Goal: Information Seeking & Learning: Check status

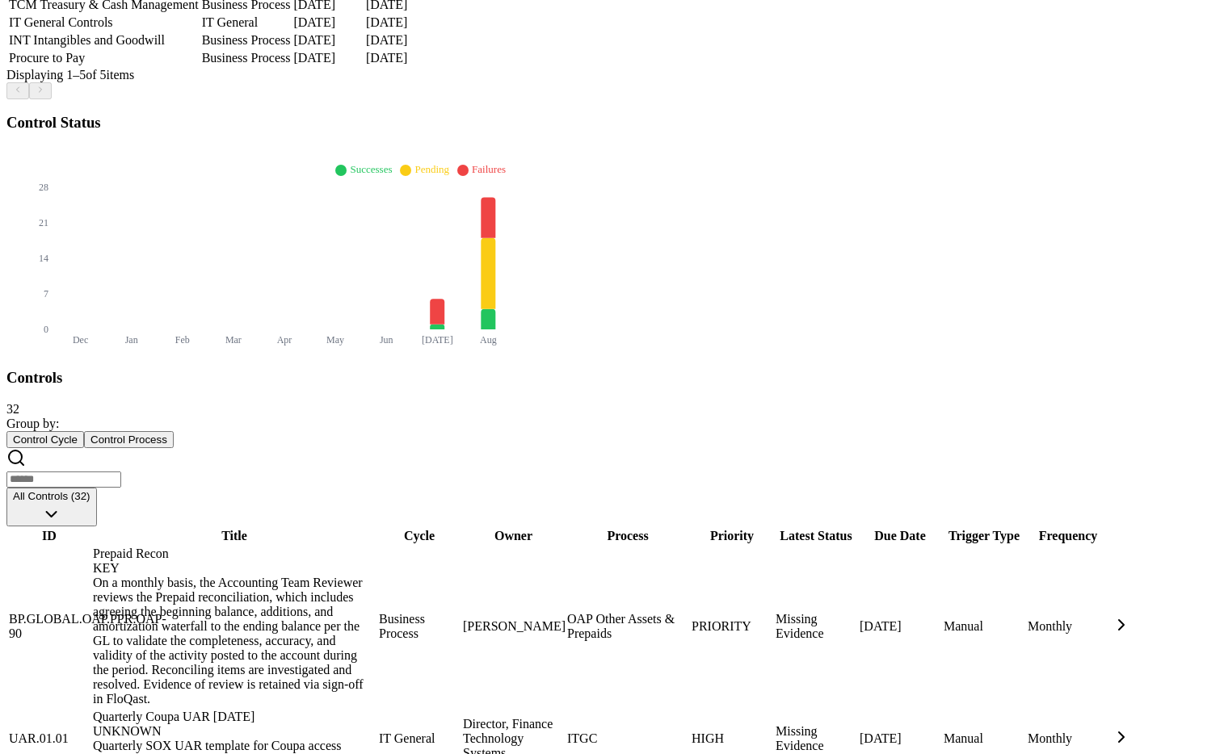
scroll to position [491, 0]
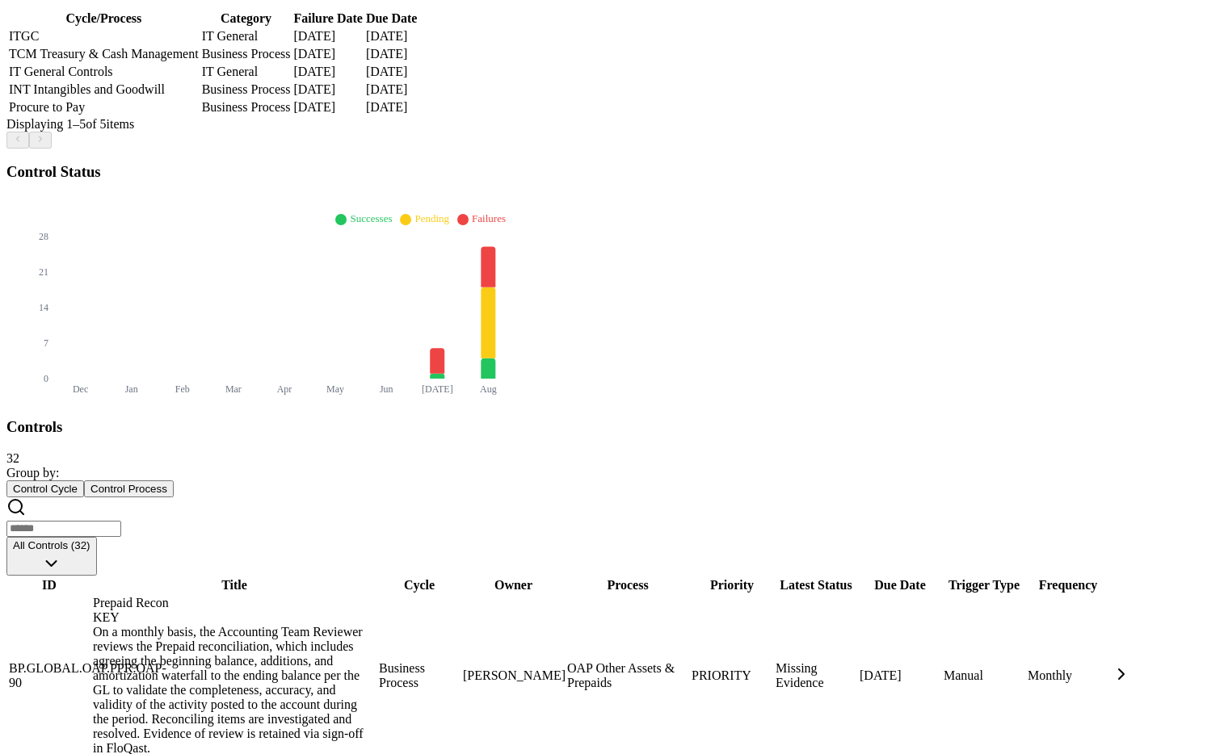
click at [97, 537] on button "All Controls (32)" at bounding box center [51, 556] width 90 height 39
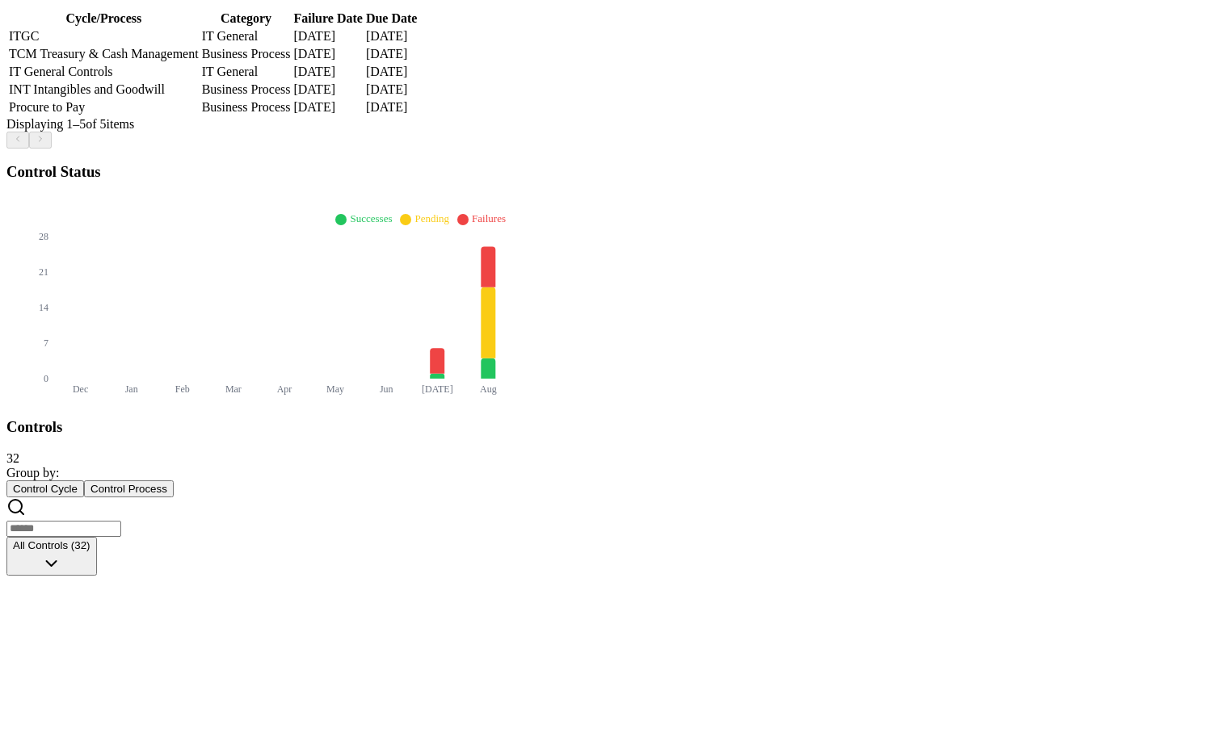
scroll to position [0, 0]
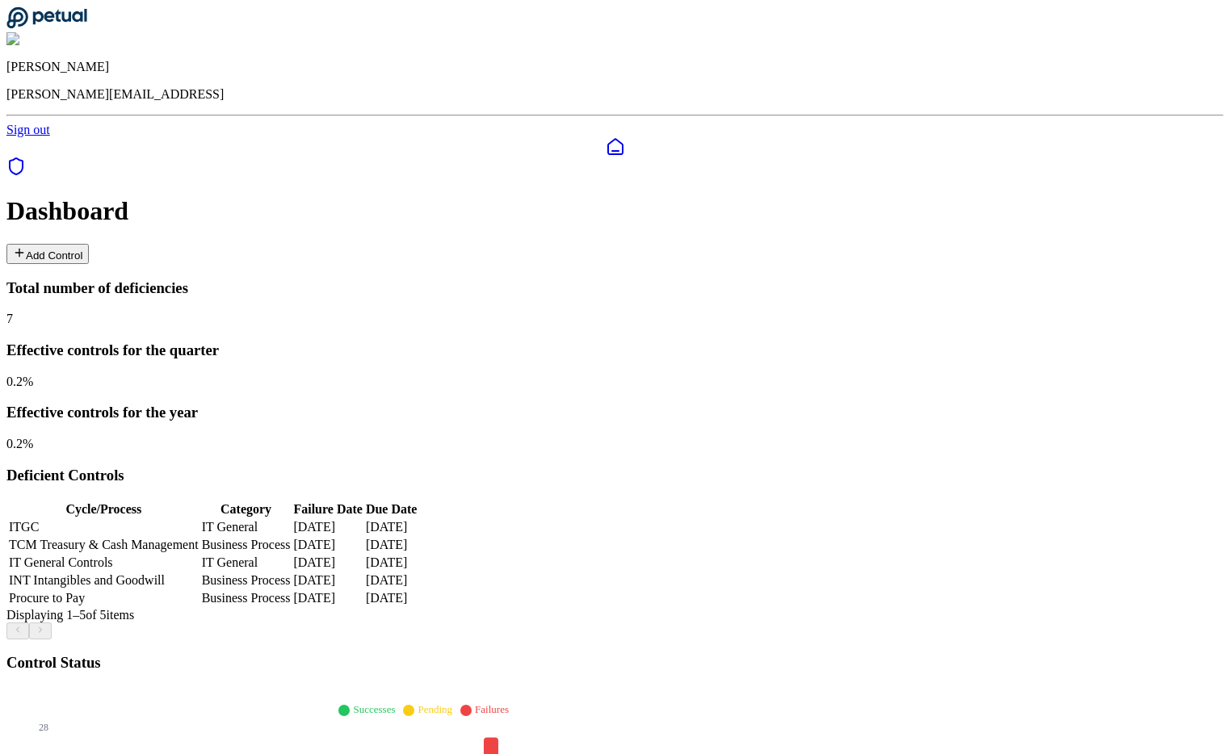
click at [620, 467] on div "Deficient Controls Cycle/Process Category Failure Date Due Date ITGC IT General…" at bounding box center [611, 553] width 1211 height 173
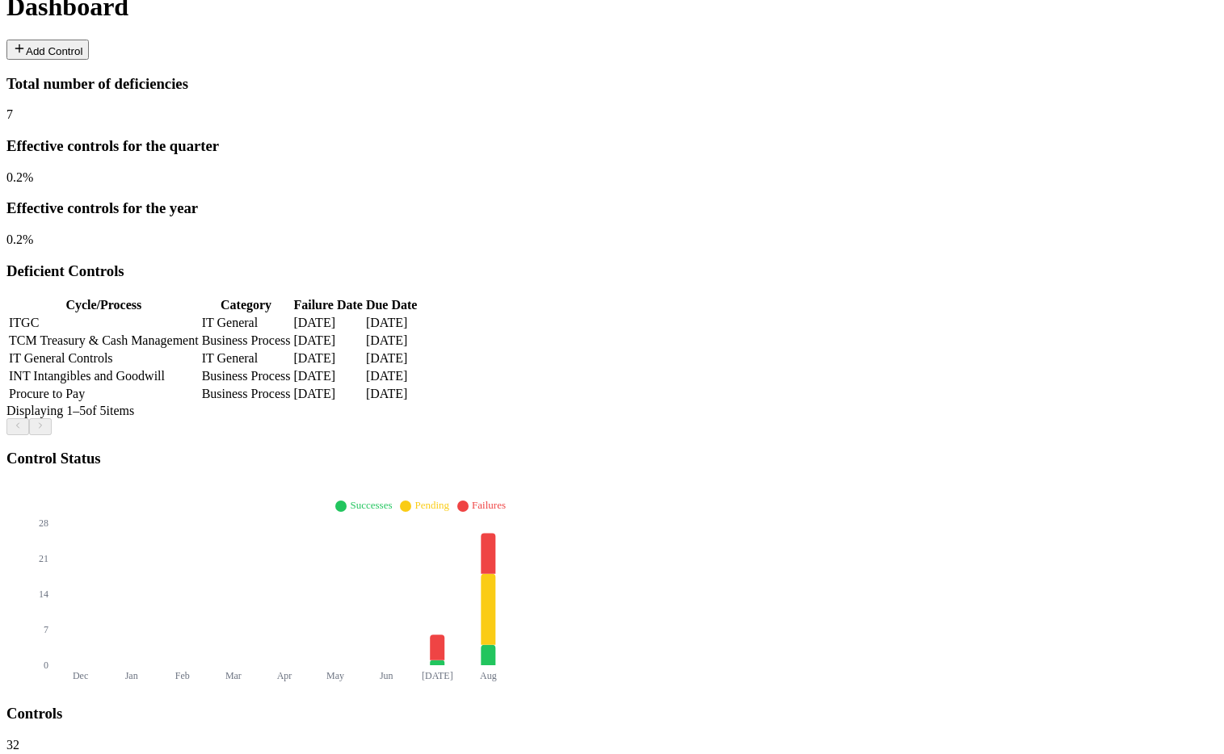
scroll to position [226, 0]
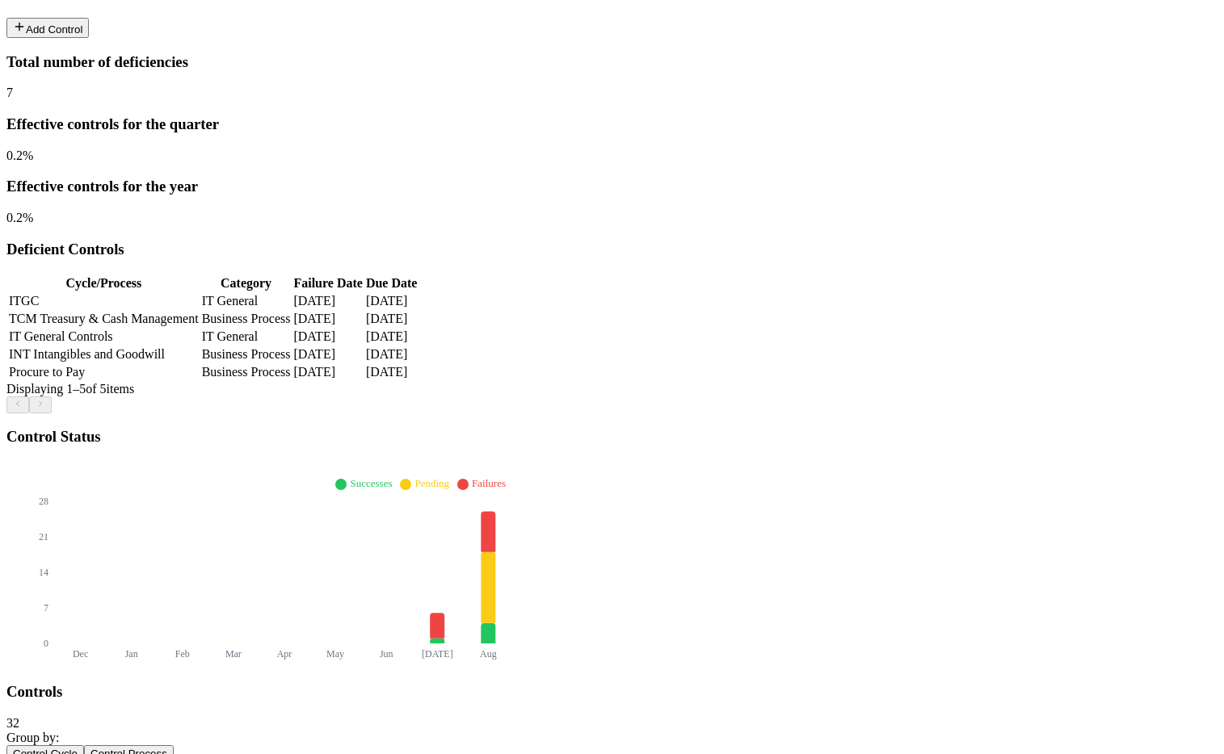
drag, startPoint x: 270, startPoint y: 527, endPoint x: 287, endPoint y: 475, distance: 55.2
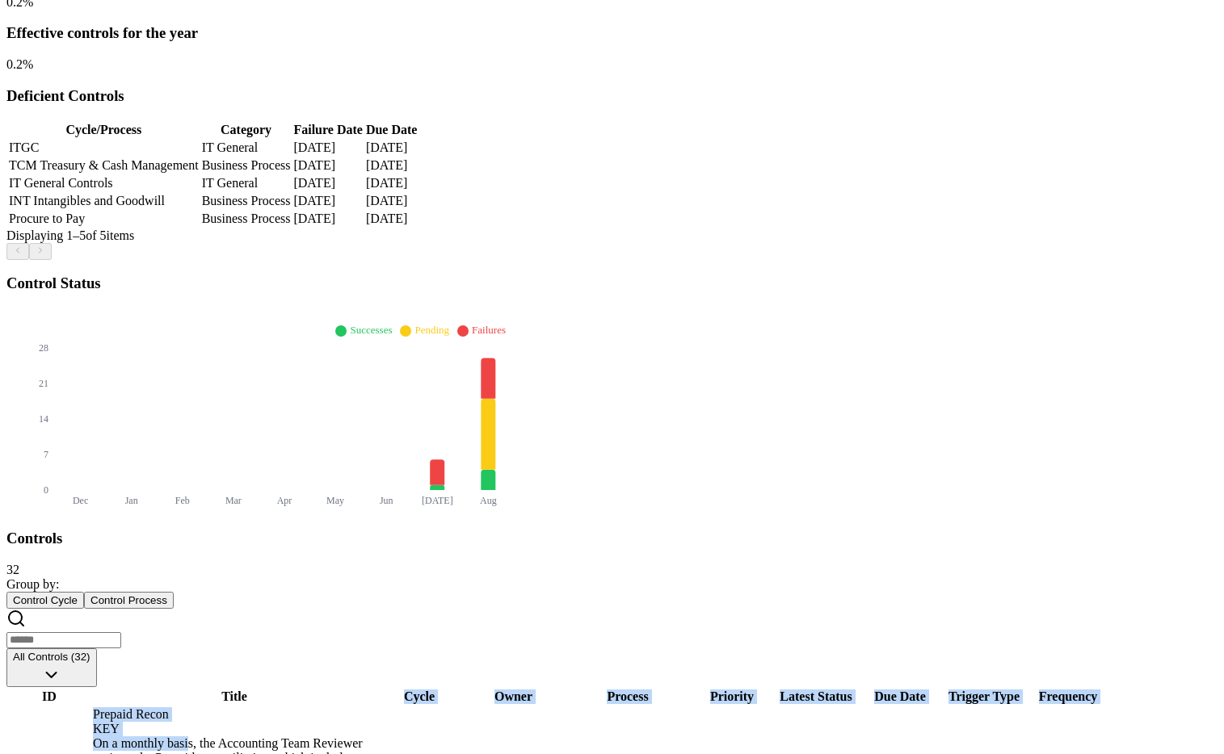
scroll to position [394, 0]
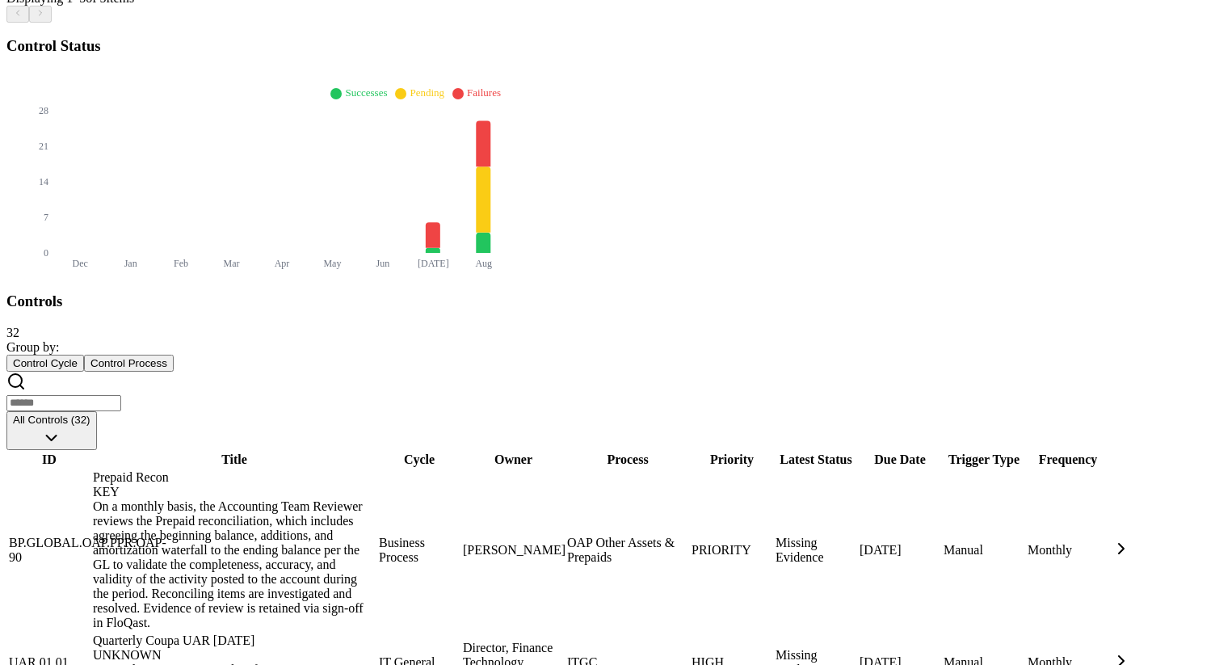
scroll to position [697, 0]
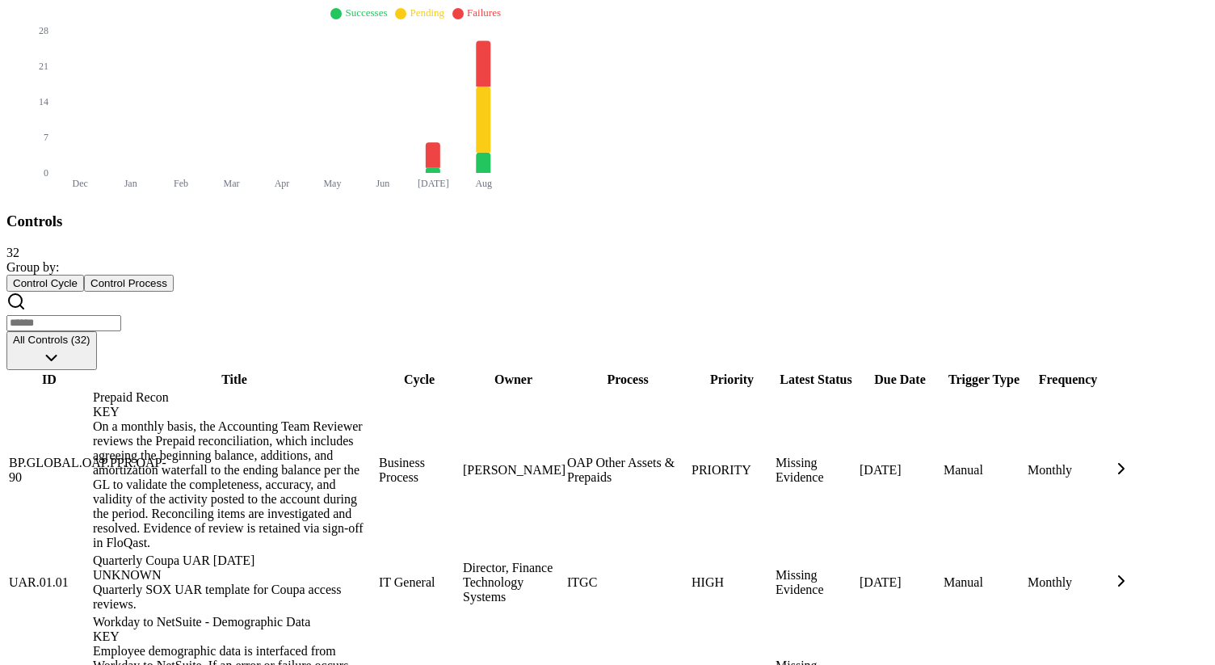
click at [640, 614] on td "ITF Interface" at bounding box center [627, 673] width 123 height 118
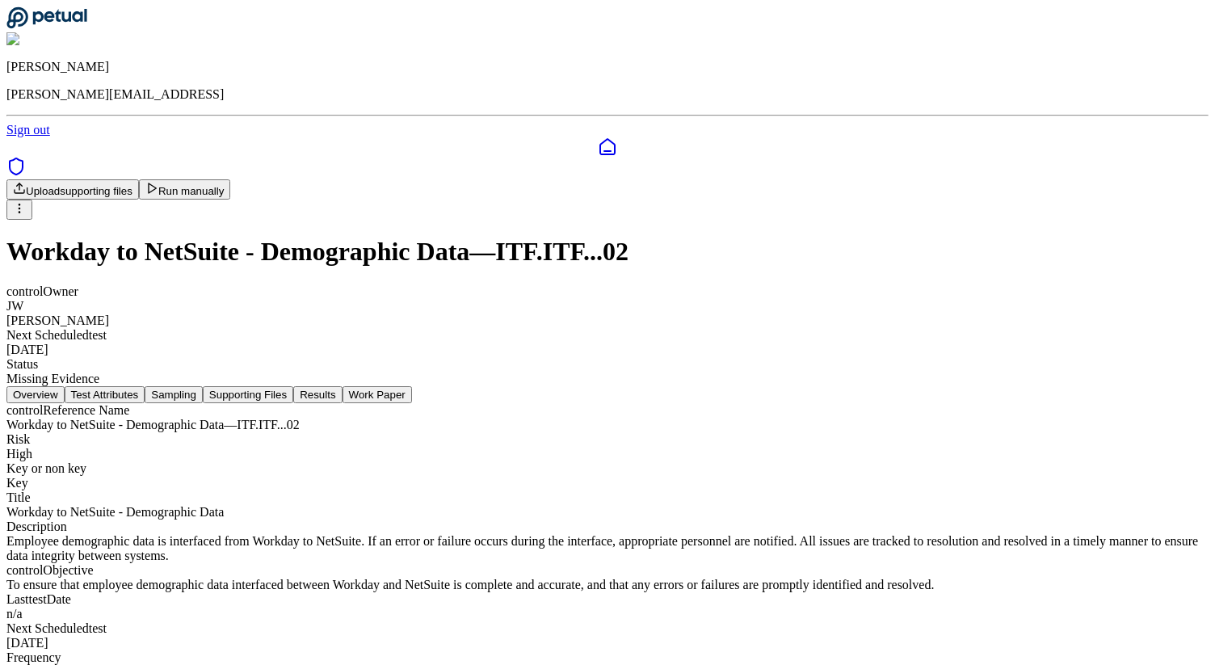
click at [342, 386] on button "Results" at bounding box center [317, 394] width 48 height 17
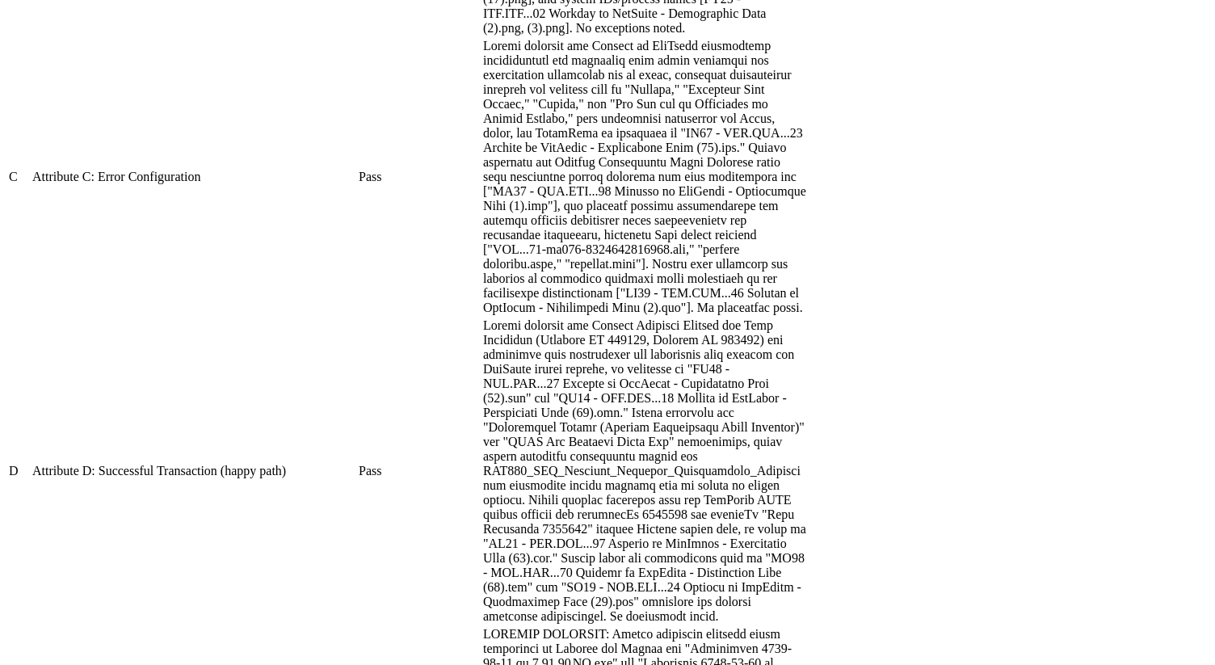
scroll to position [1309, 0]
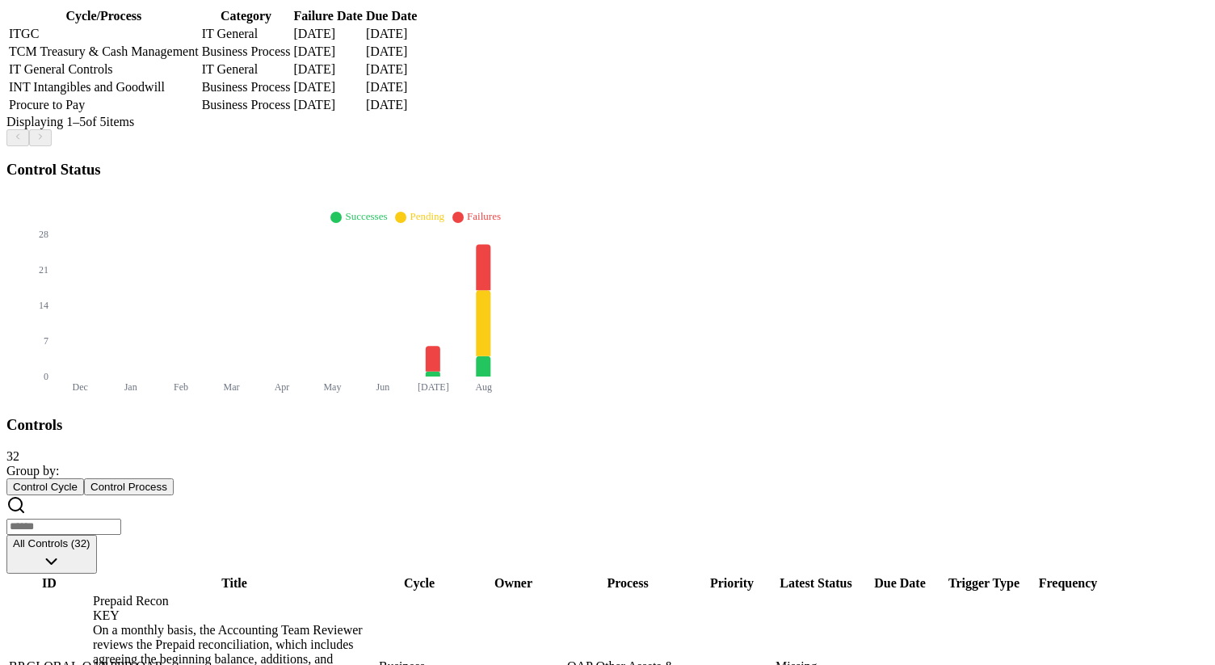
scroll to position [513, 0]
click at [689, 595] on td "OAP Other Assets & Prepaids" at bounding box center [627, 676] width 123 height 162
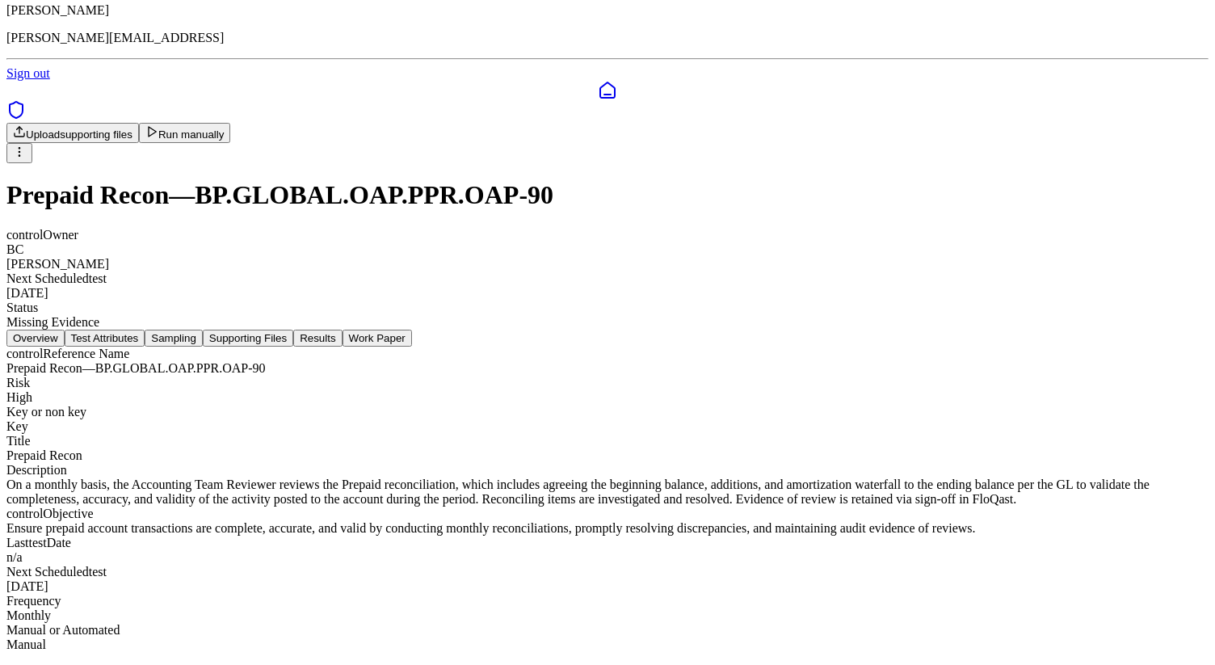
scroll to position [9, 0]
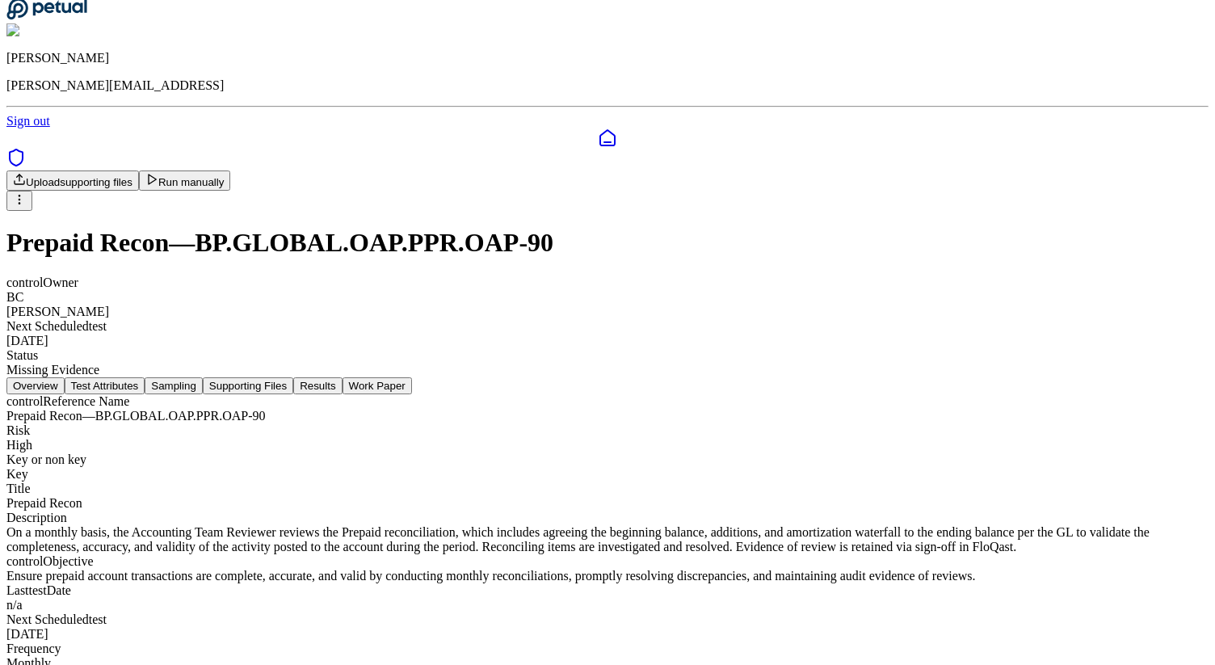
click at [342, 377] on button "Results" at bounding box center [317, 385] width 48 height 17
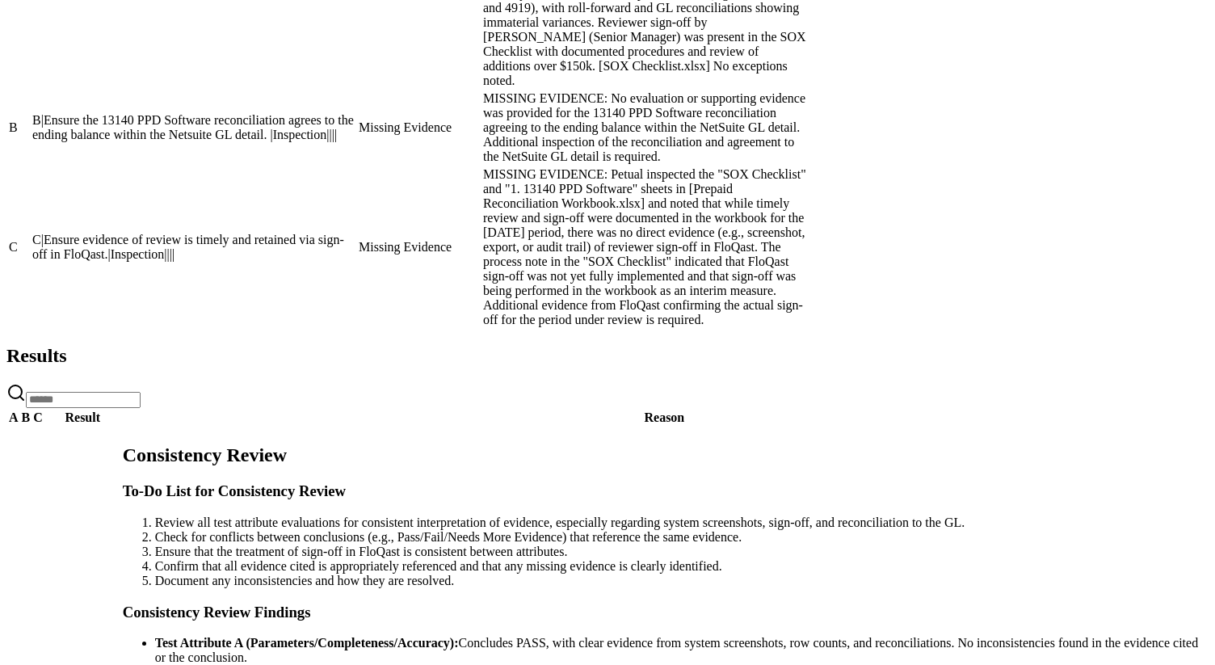
scroll to position [1444, 0]
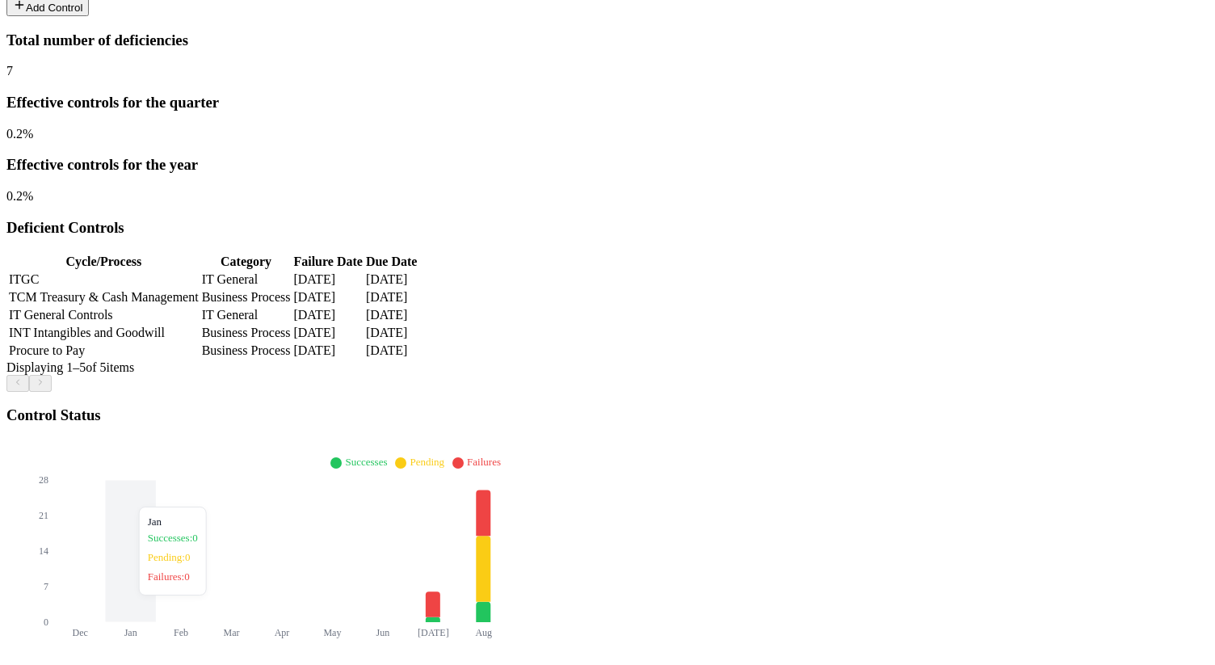
scroll to position [54, 0]
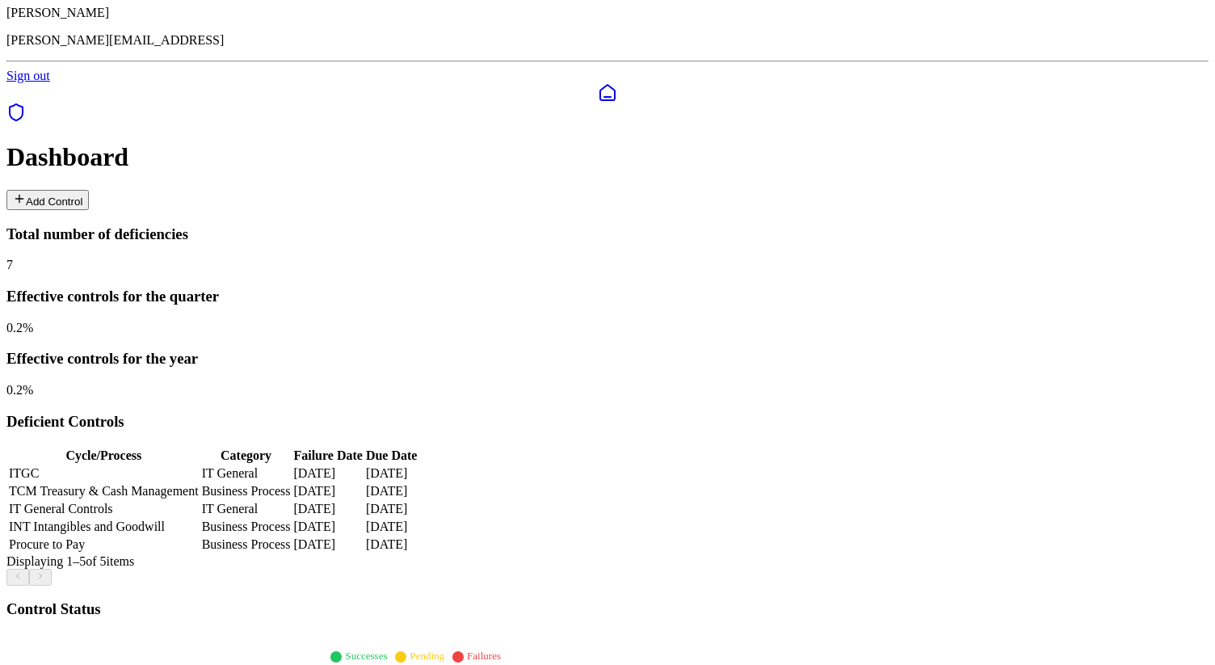
paste input "**********"
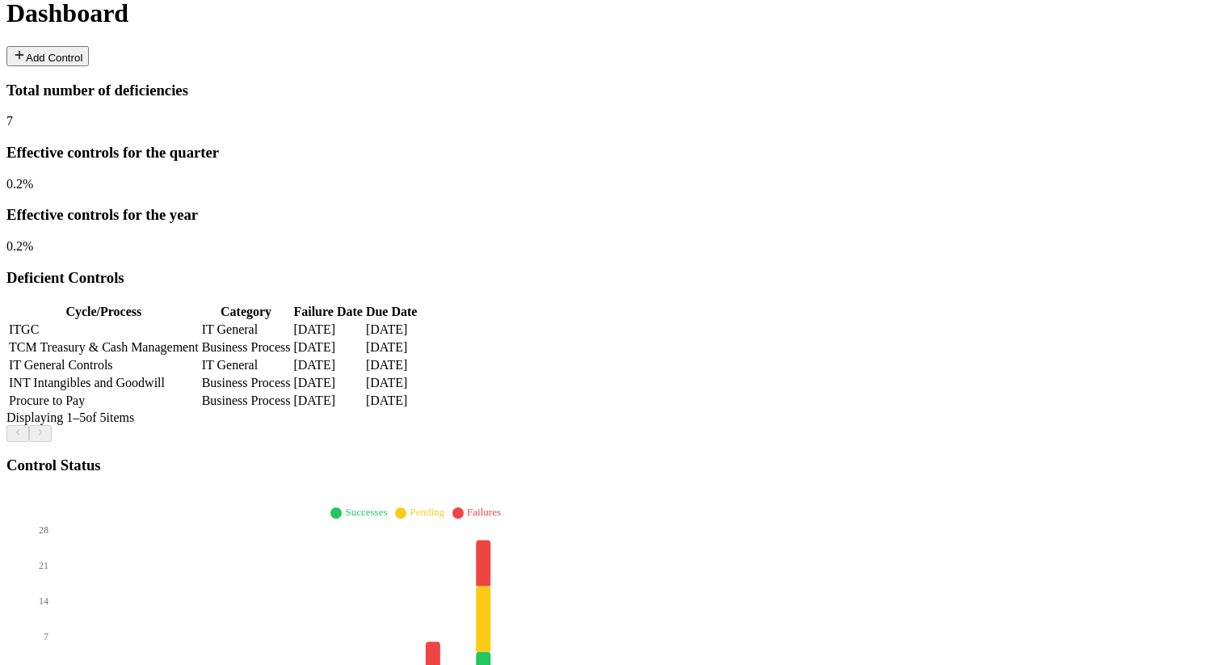
scroll to position [252, 0]
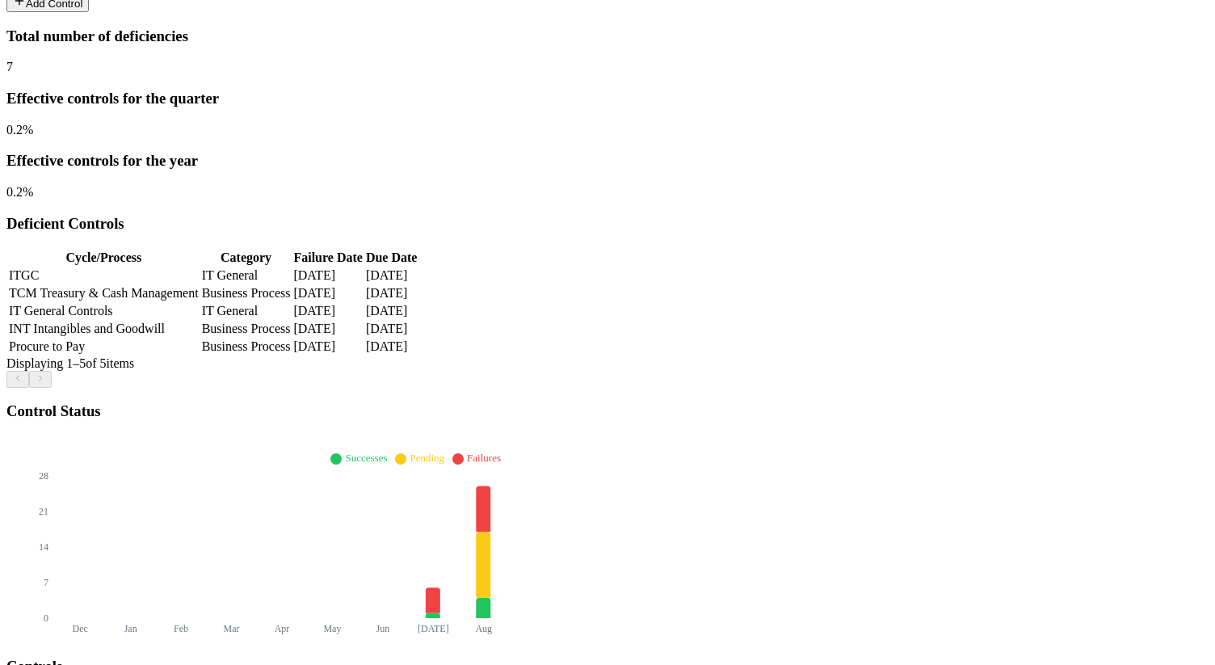
type input "**********"
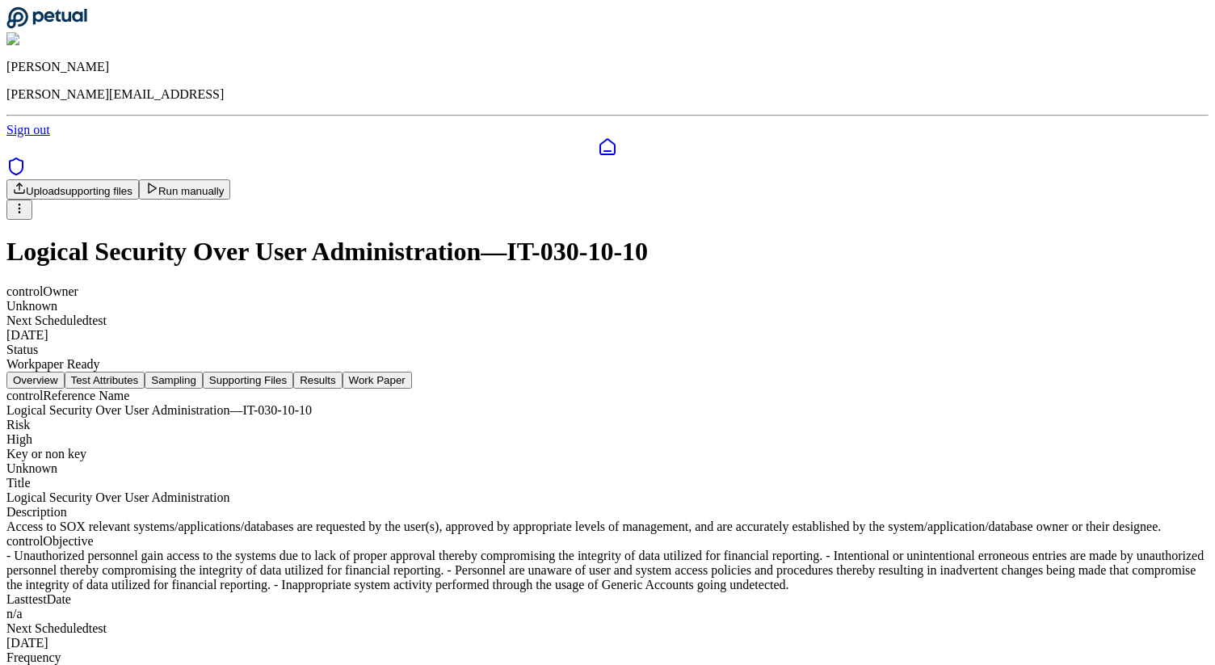
click at [342, 372] on button "Results" at bounding box center [317, 380] width 48 height 17
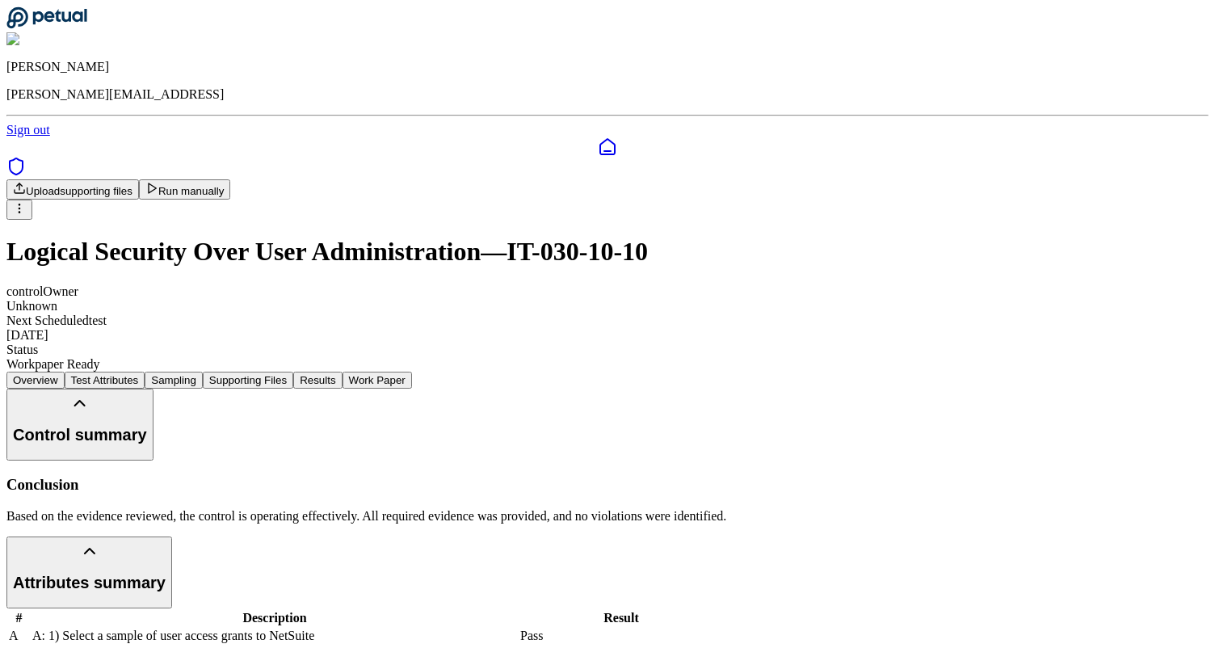
scroll to position [224, 0]
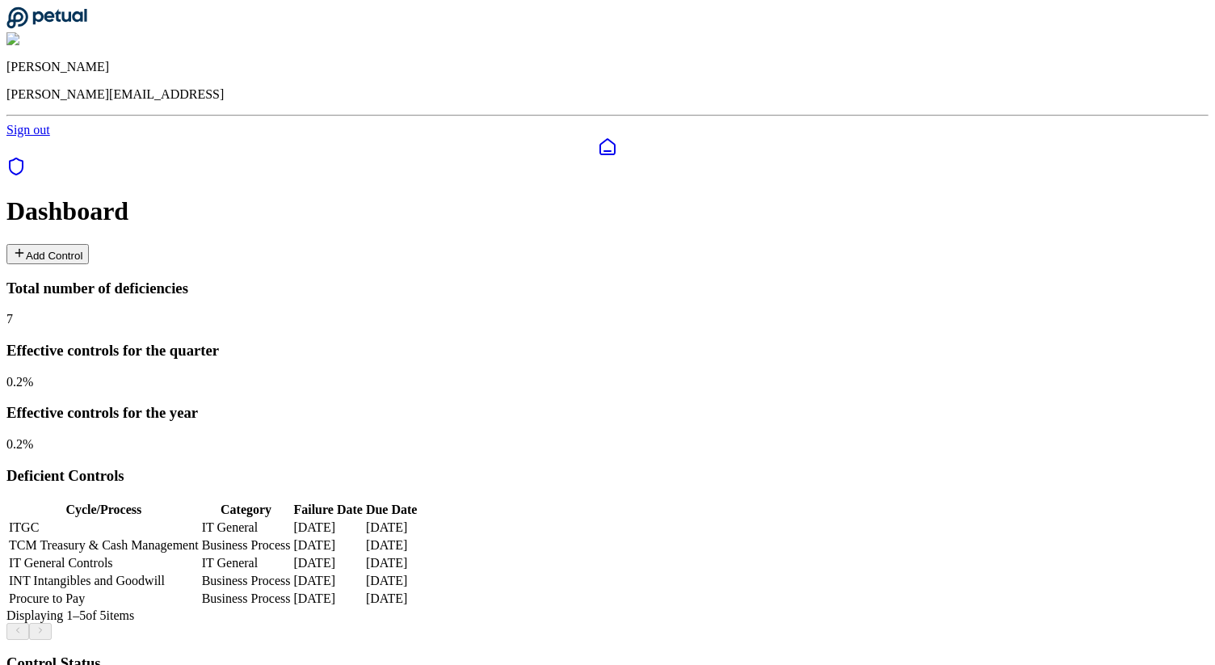
paste input "**********"
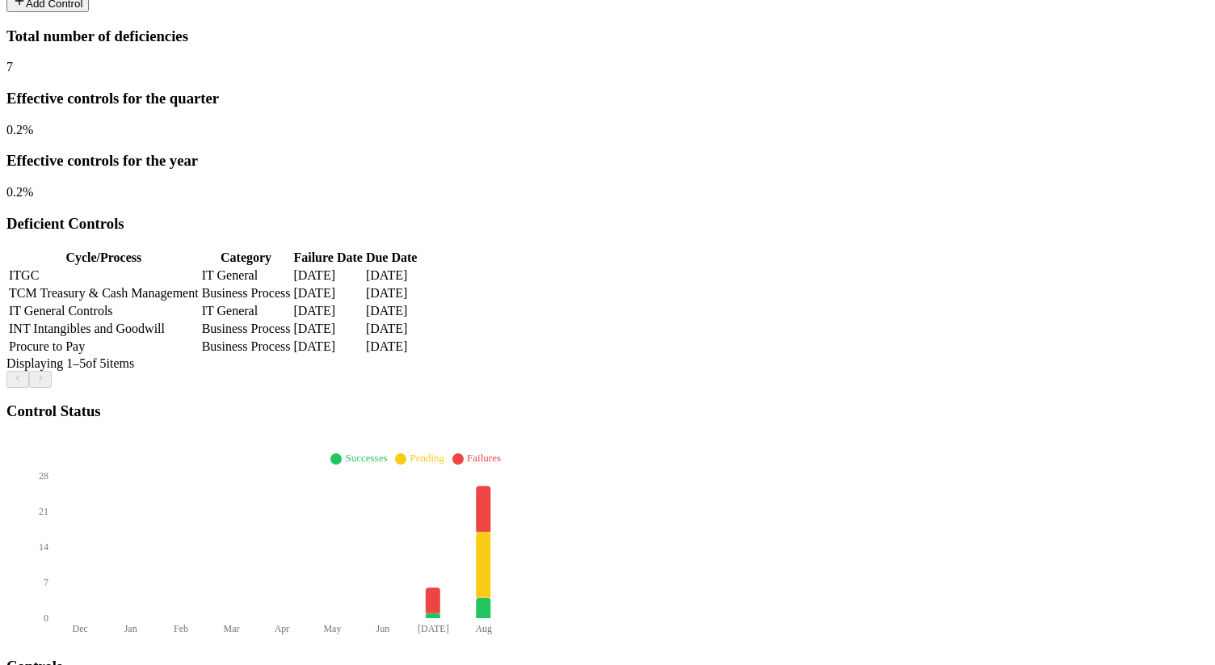
type input "**********"
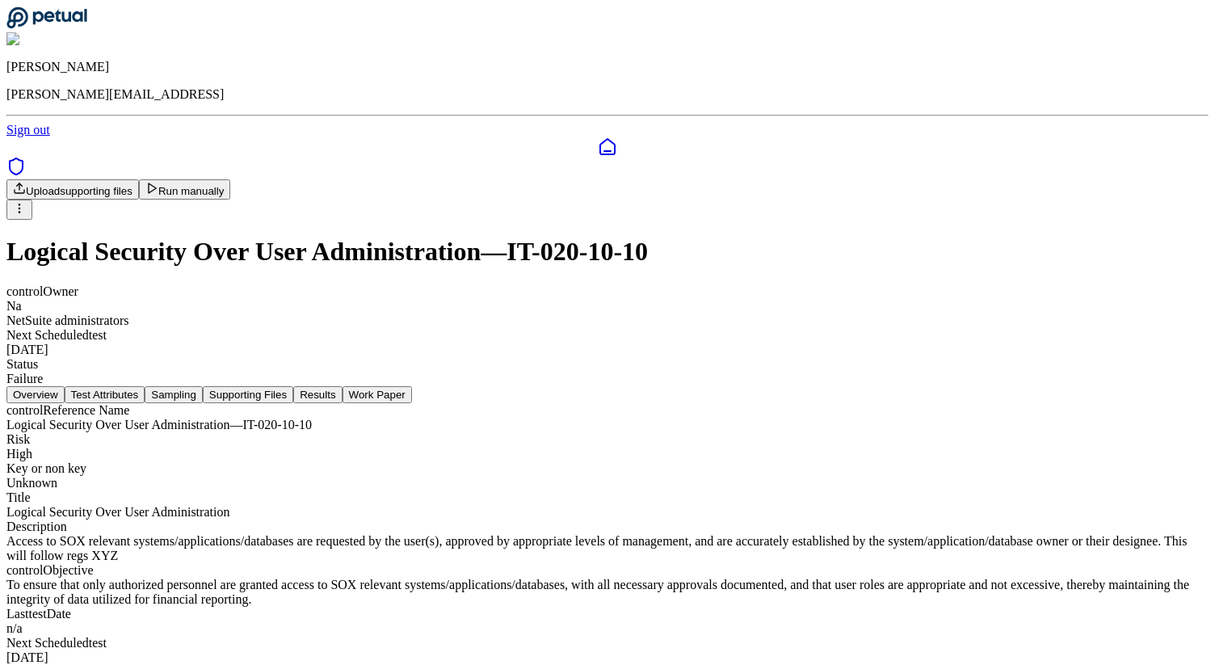
click at [342, 386] on button "Results" at bounding box center [317, 394] width 48 height 17
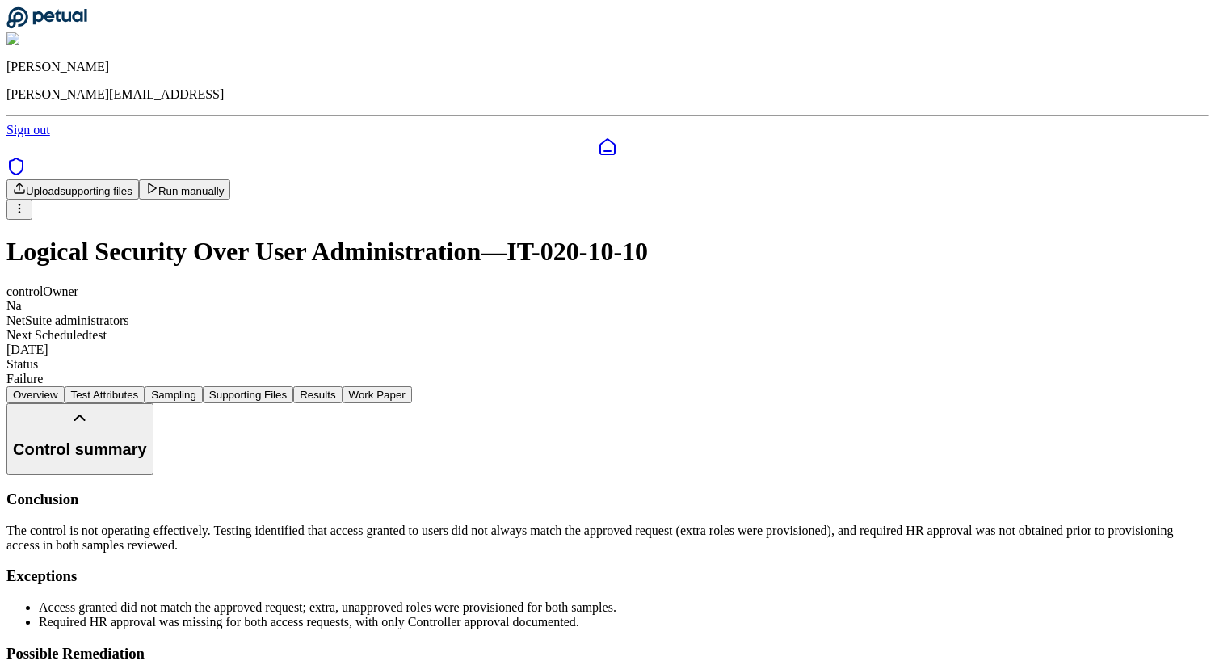
click at [65, 386] on button "Overview" at bounding box center [35, 394] width 58 height 17
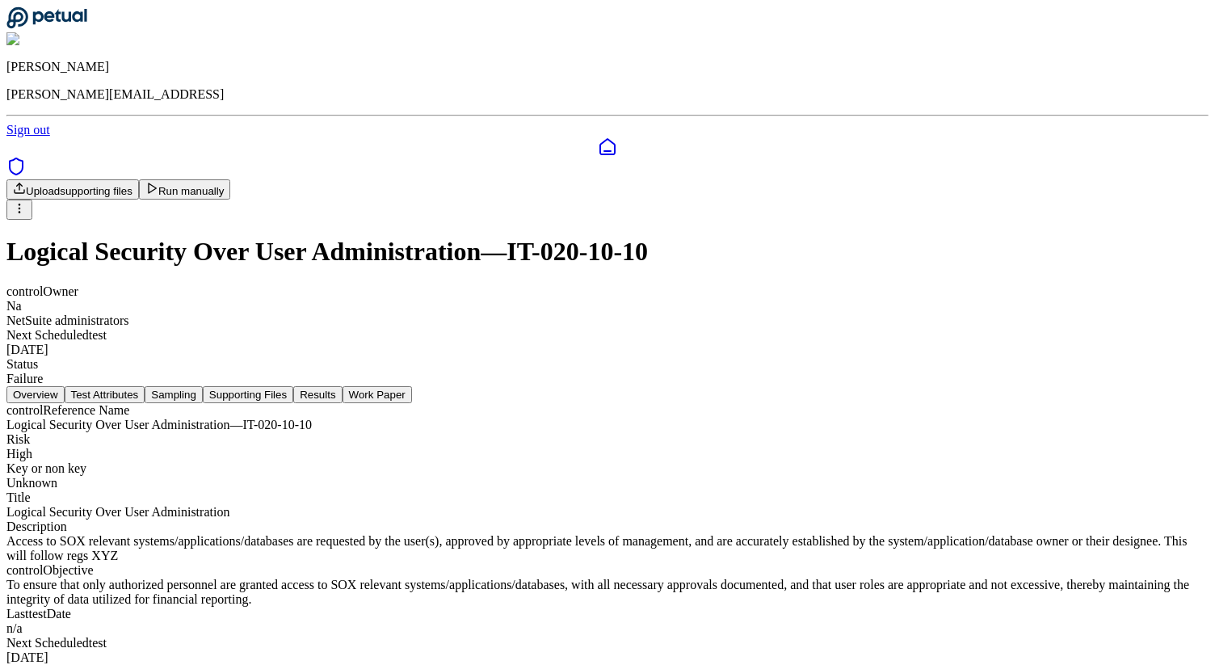
click at [342, 386] on button "Results" at bounding box center [317, 394] width 48 height 17
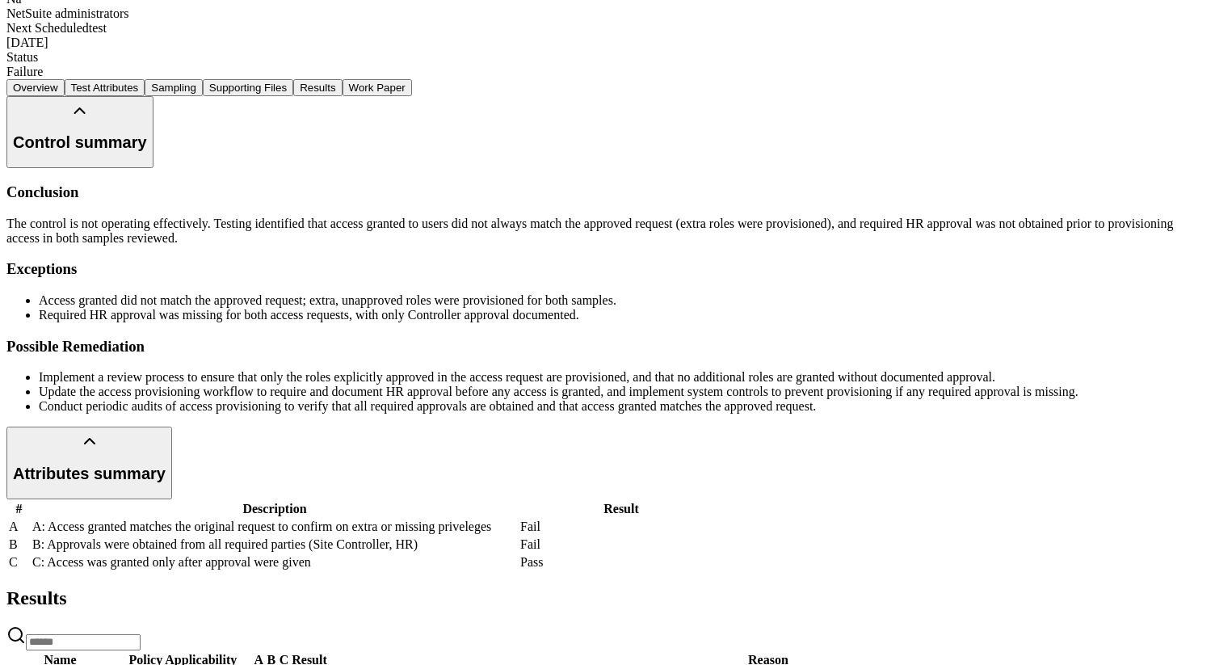
scroll to position [644, 0]
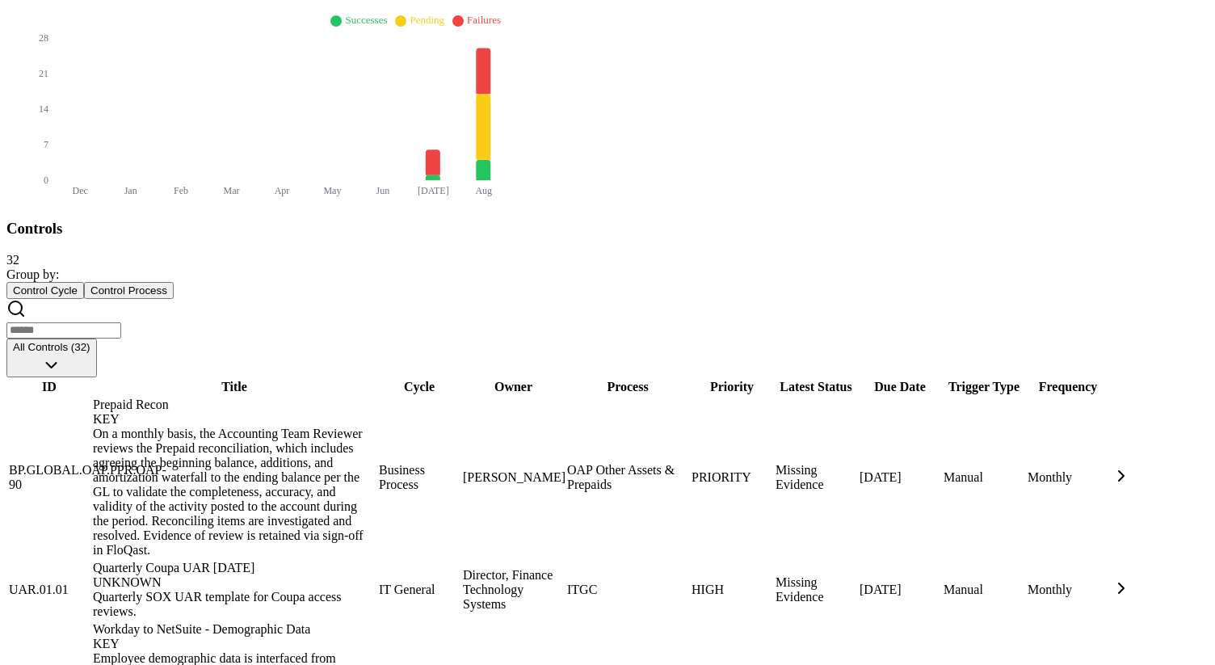
scroll to position [682, 0]
